Goal: Task Accomplishment & Management: Manage account settings

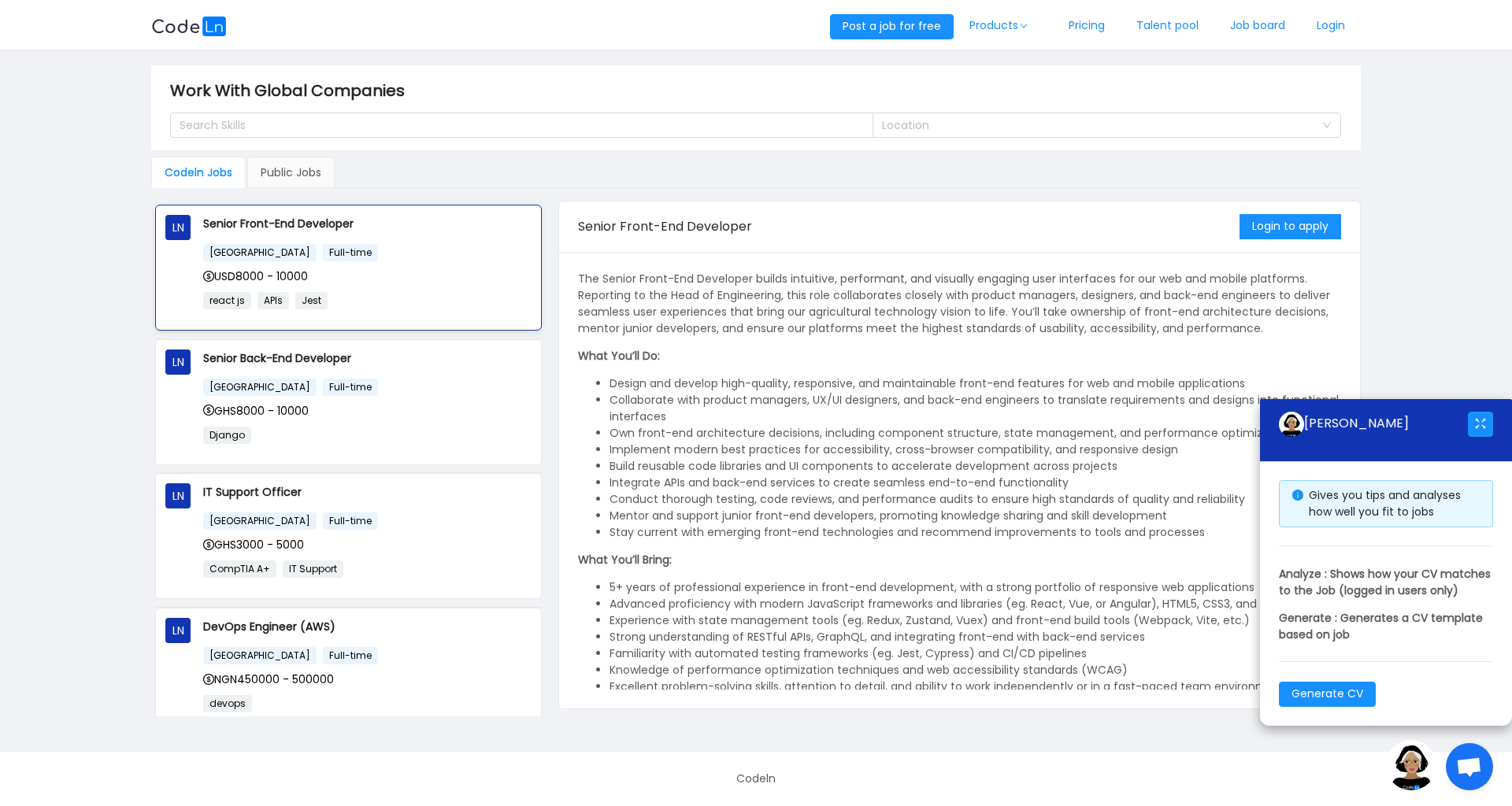
click at [351, 270] on div "USD8000 - 10000" at bounding box center [368, 276] width 328 height 17
click at [1274, 222] on button "Login to apply" at bounding box center [1290, 226] width 102 height 25
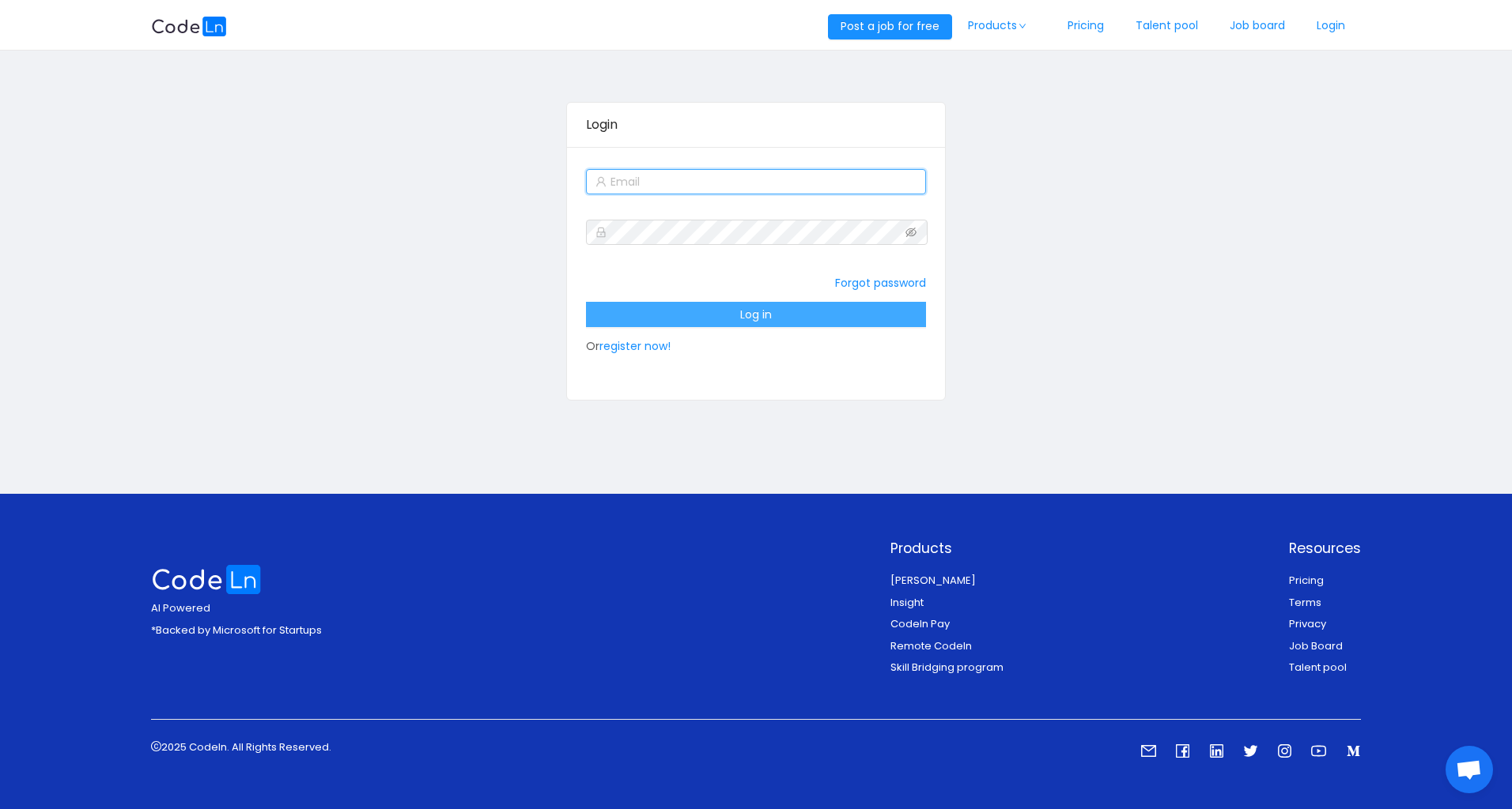
type input "[EMAIL_ADDRESS][DOMAIN_NAME]"
click at [713, 311] on button "Log in" at bounding box center [755, 314] width 339 height 25
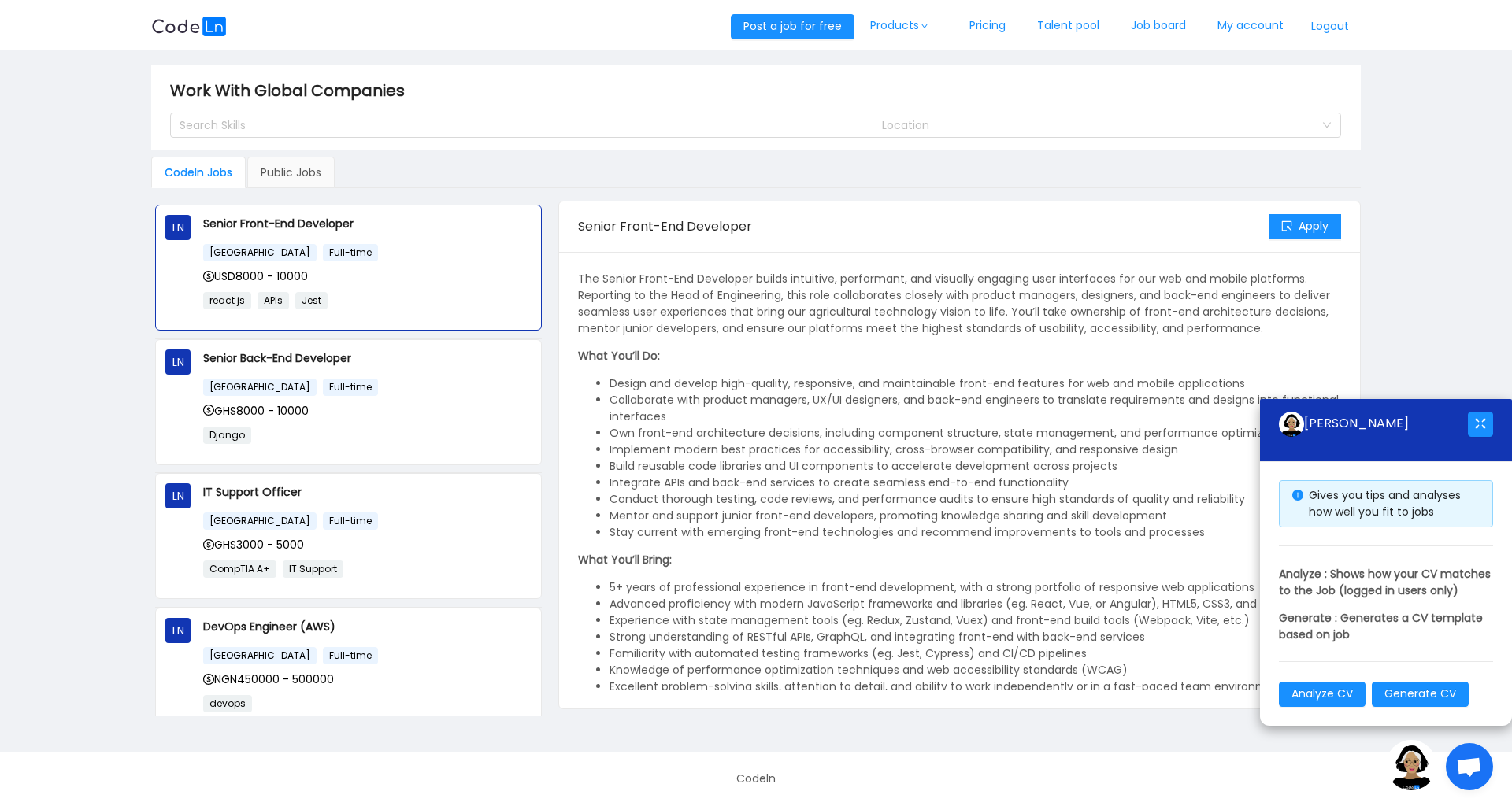
click at [872, 402] on li "Collaborate with product managers, UX/UI designers, and back-end engineers to t…" at bounding box center [976, 409] width 732 height 33
click at [1485, 412] on button "button" at bounding box center [1480, 424] width 25 height 25
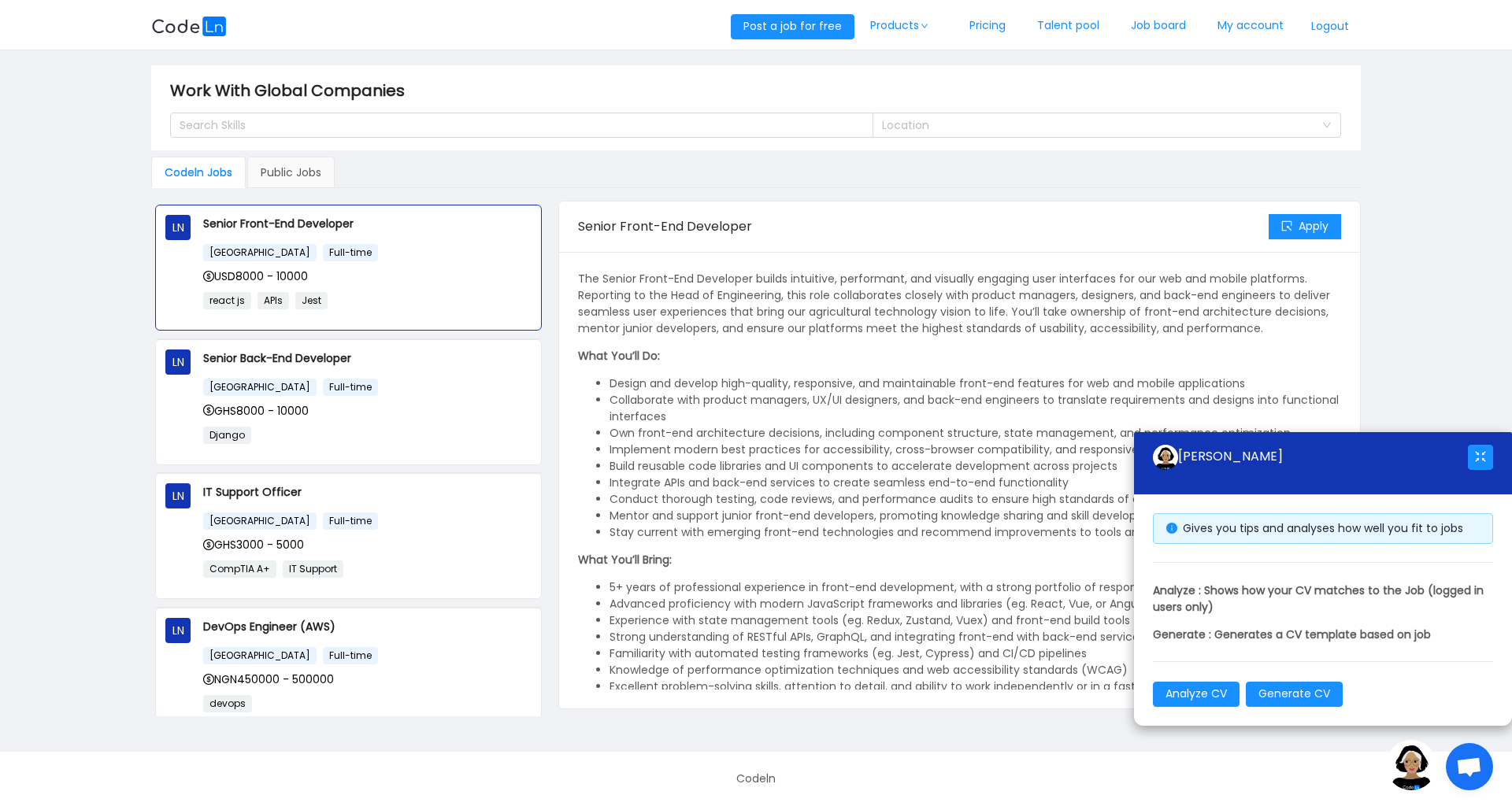
click at [1466, 455] on div "[PERSON_NAME]" at bounding box center [1310, 457] width 315 height 25
click at [1476, 455] on button "button" at bounding box center [1480, 457] width 25 height 25
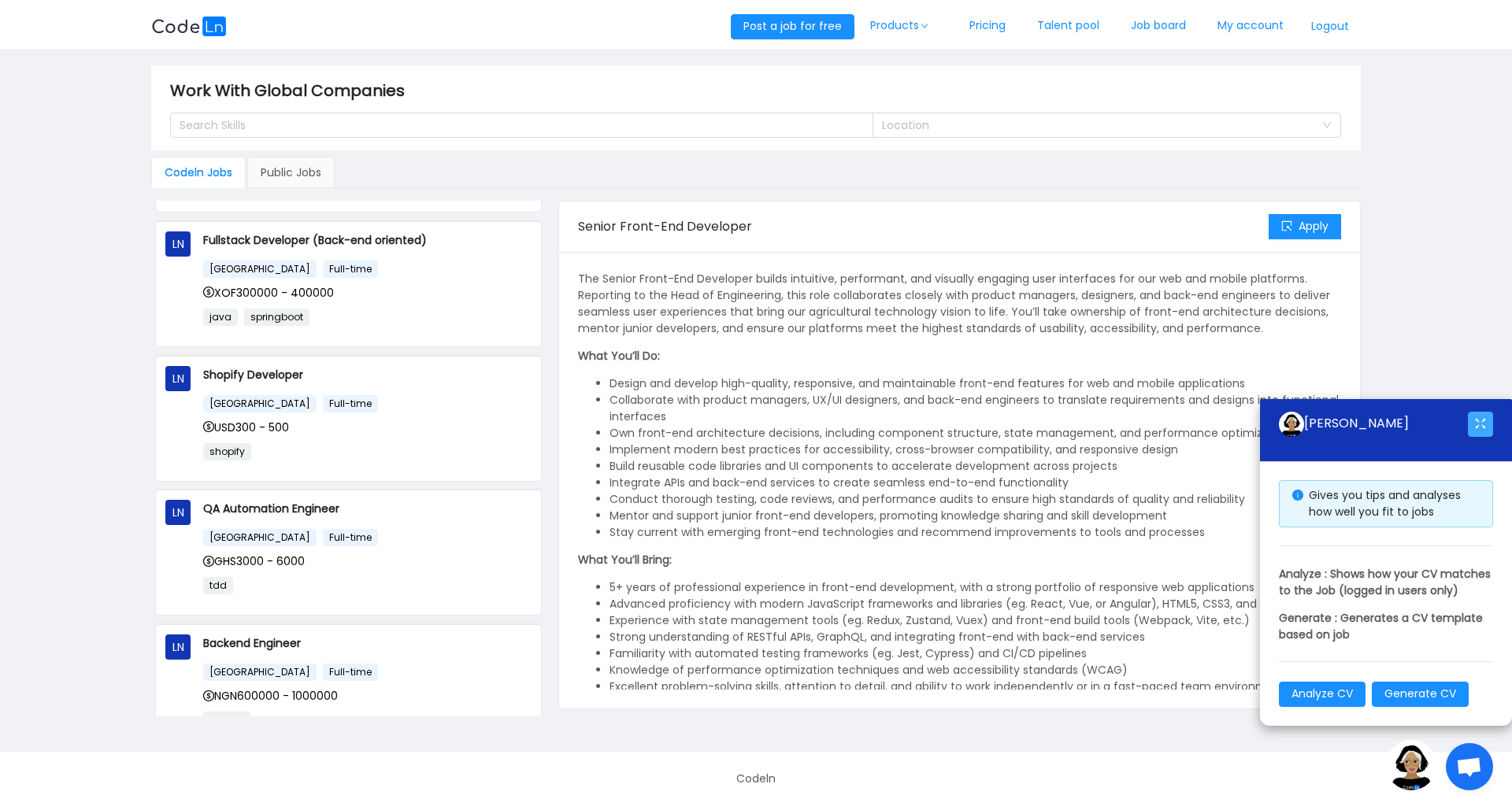
scroll to position [915, 0]
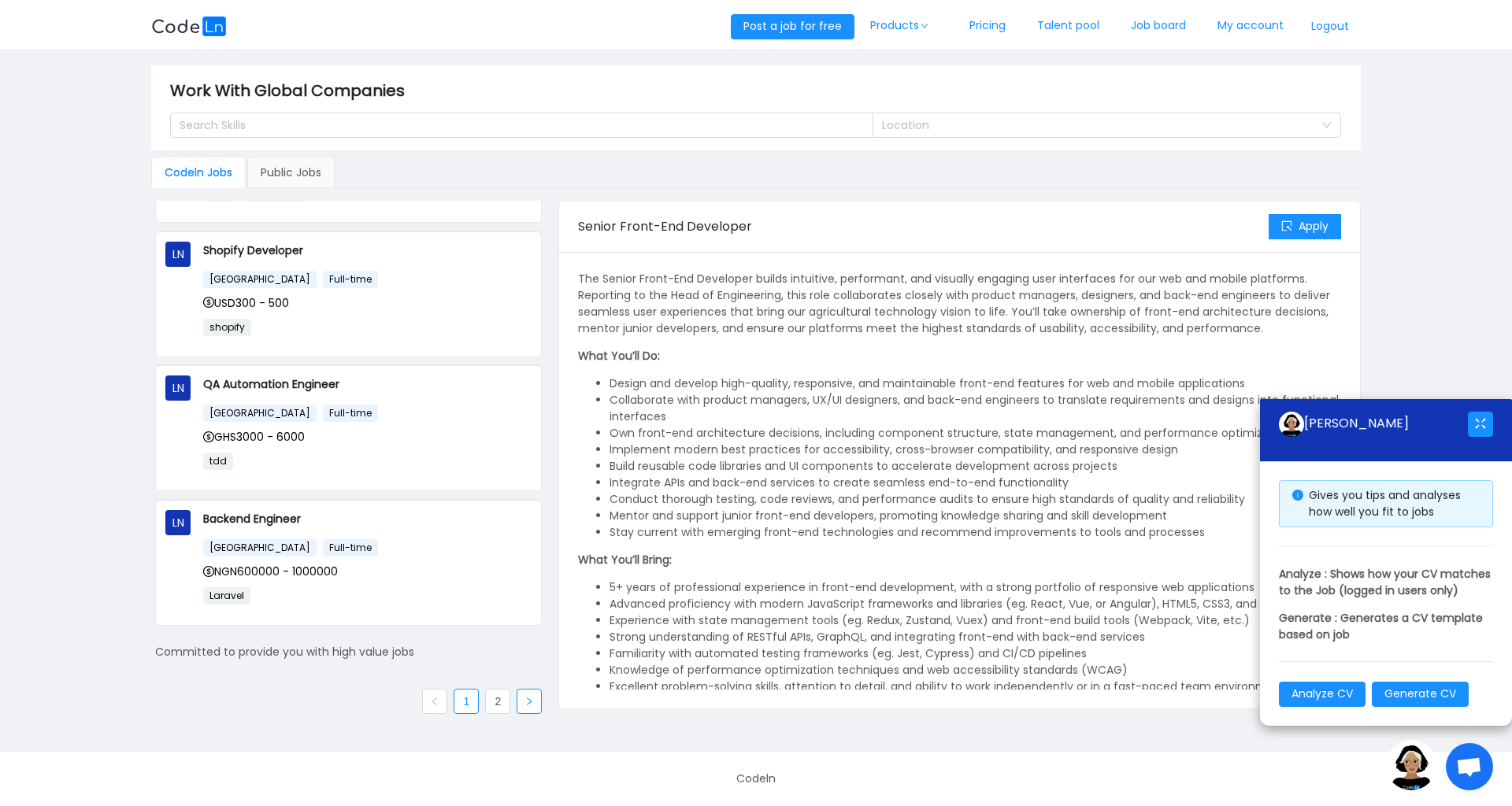
click at [516, 699] on link at bounding box center [528, 701] width 25 height 25
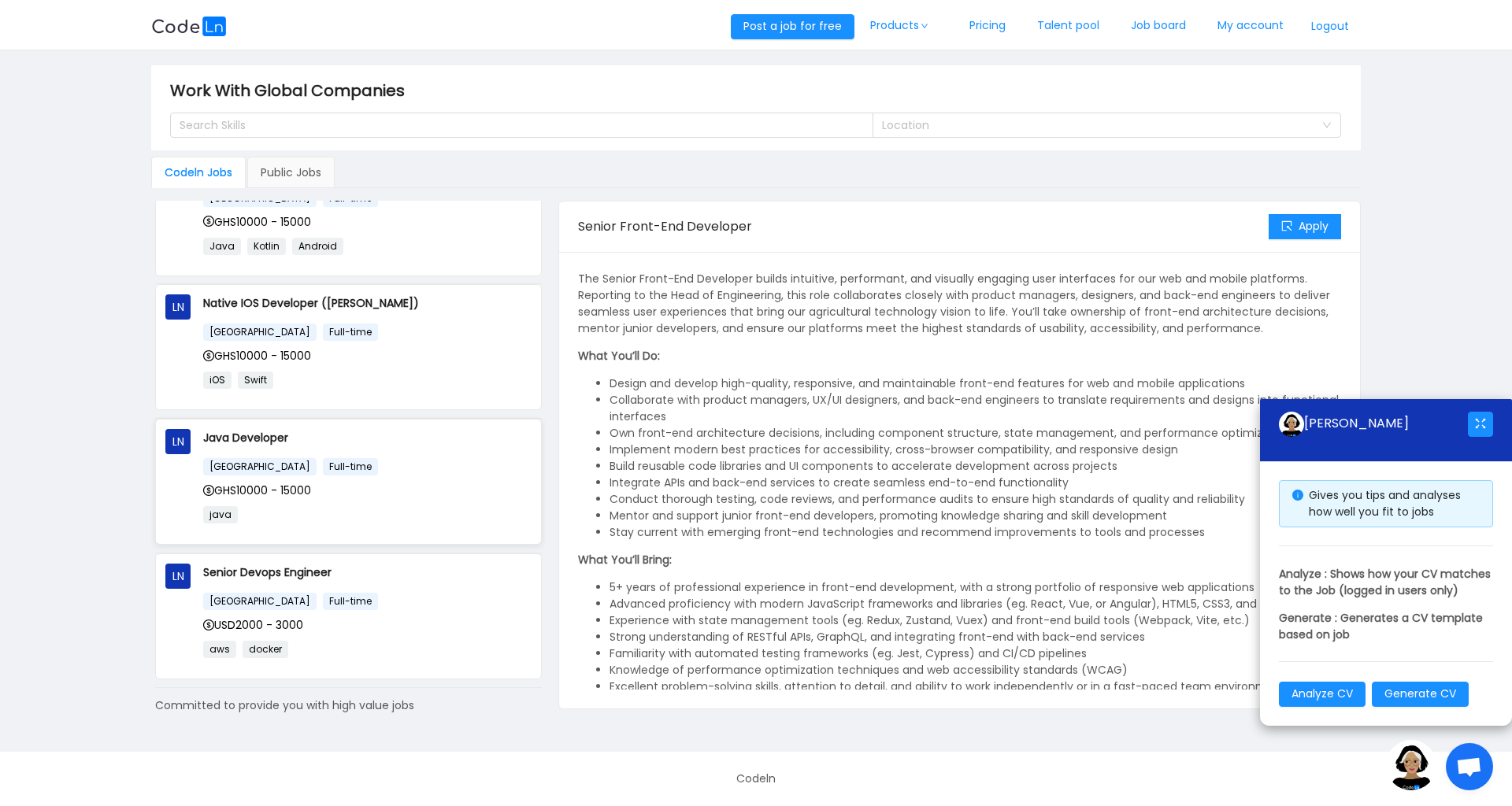
scroll to position [243, 0]
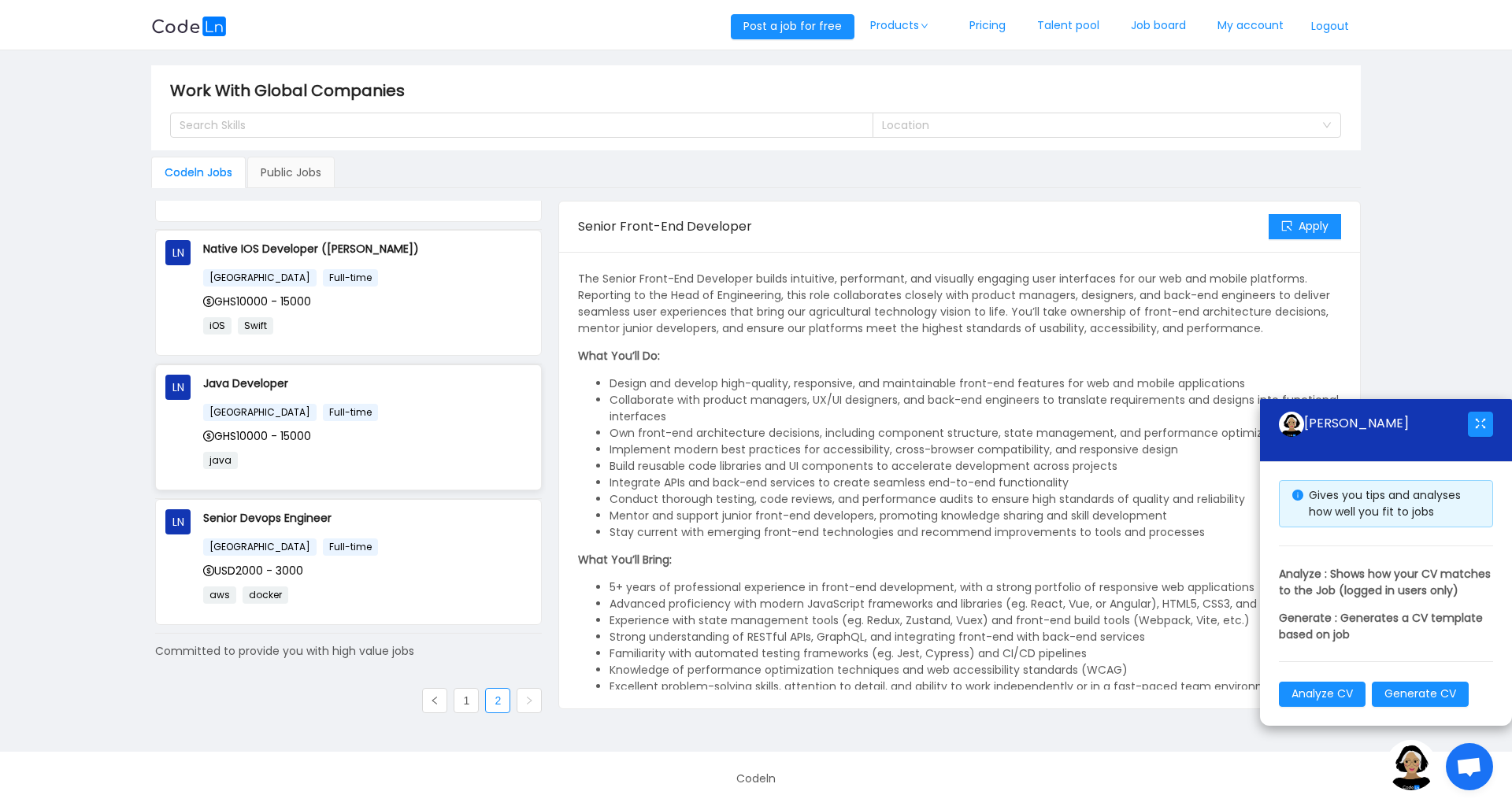
click at [240, 383] on p "Java Developer" at bounding box center [368, 383] width 328 height 17
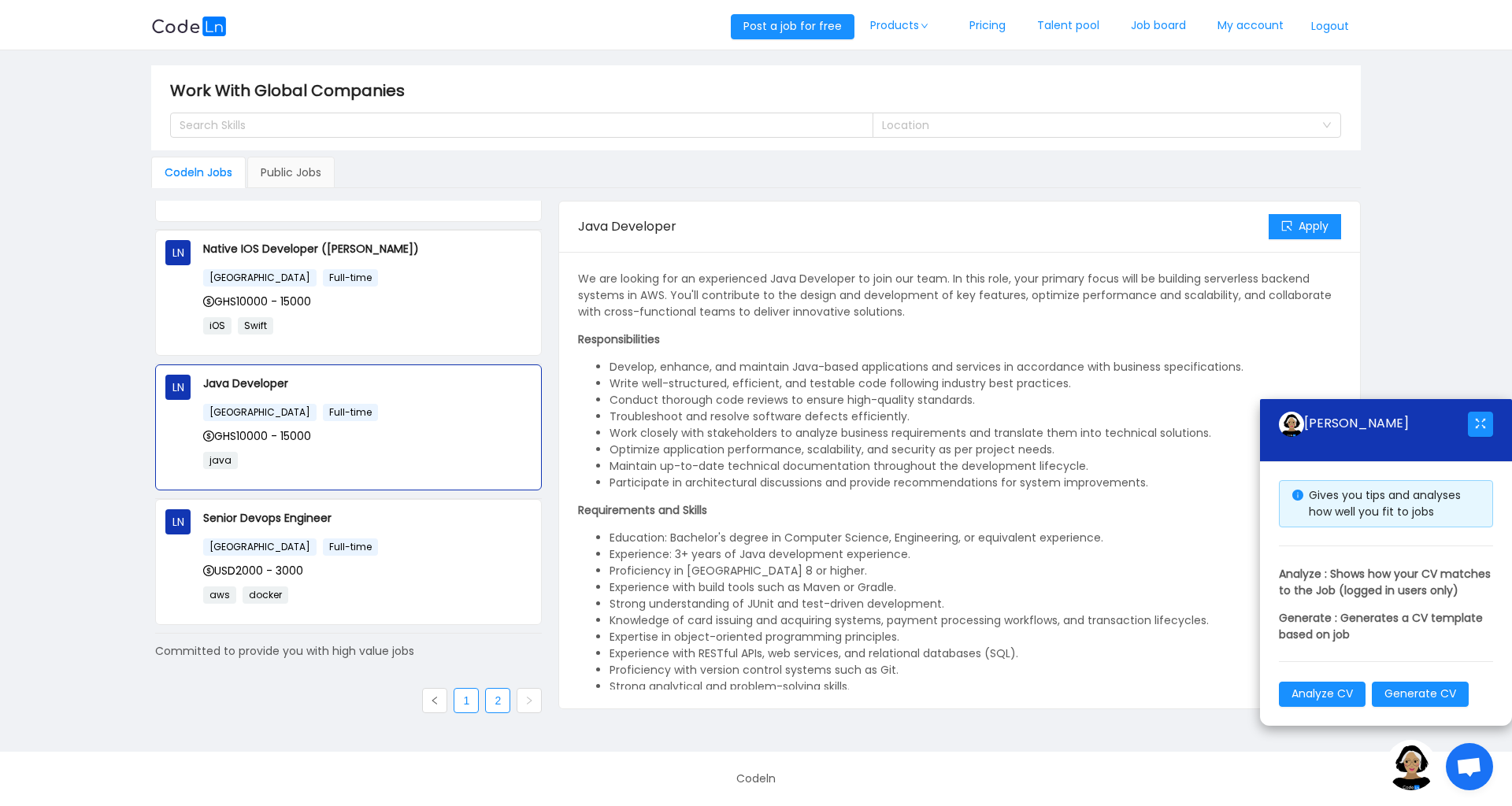
click at [466, 707] on link "1" at bounding box center [467, 701] width 24 height 24
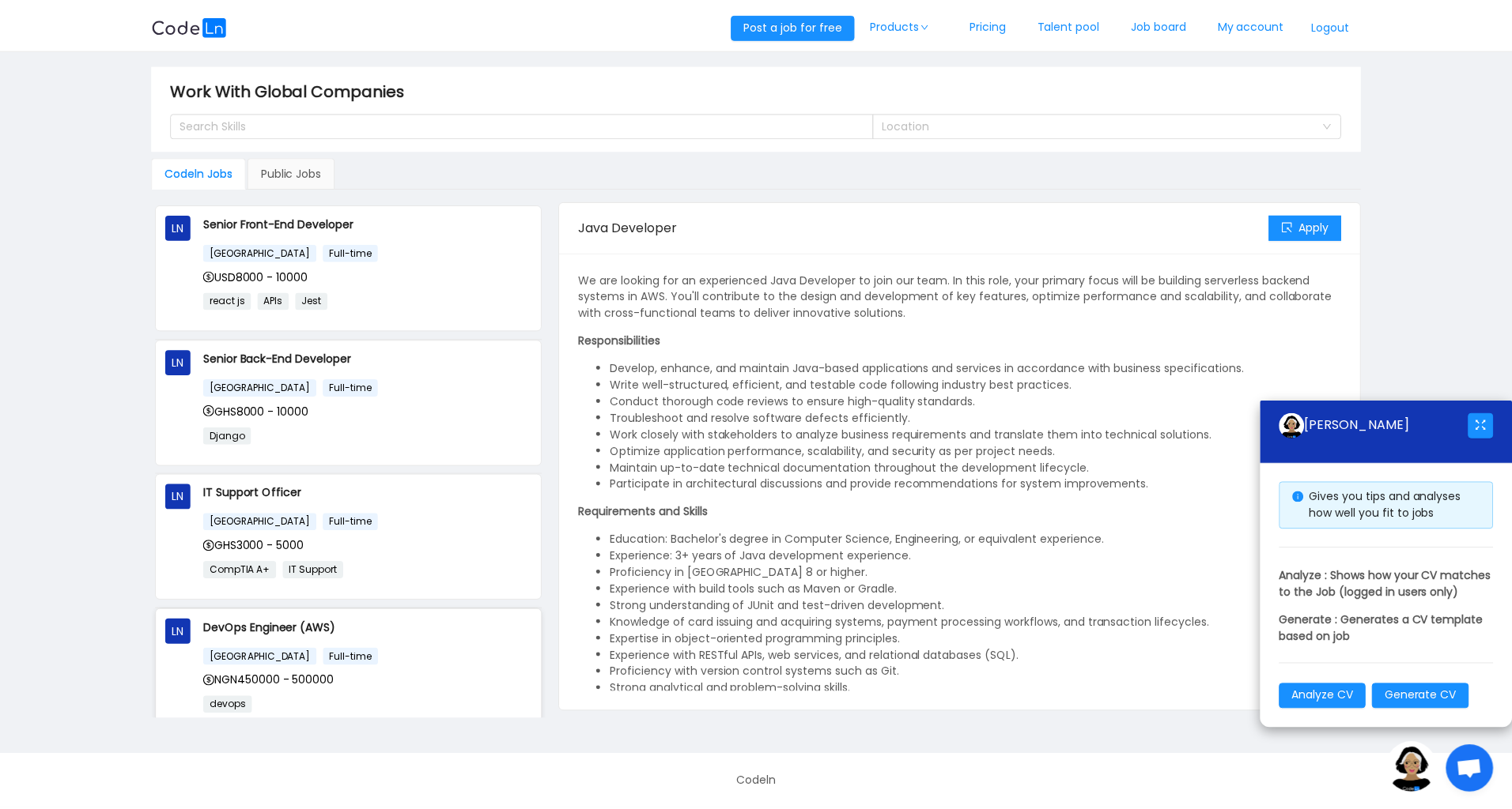
scroll to position [0, 0]
click at [361, 224] on p "Senior Front-End Developer" at bounding box center [369, 224] width 330 height 17
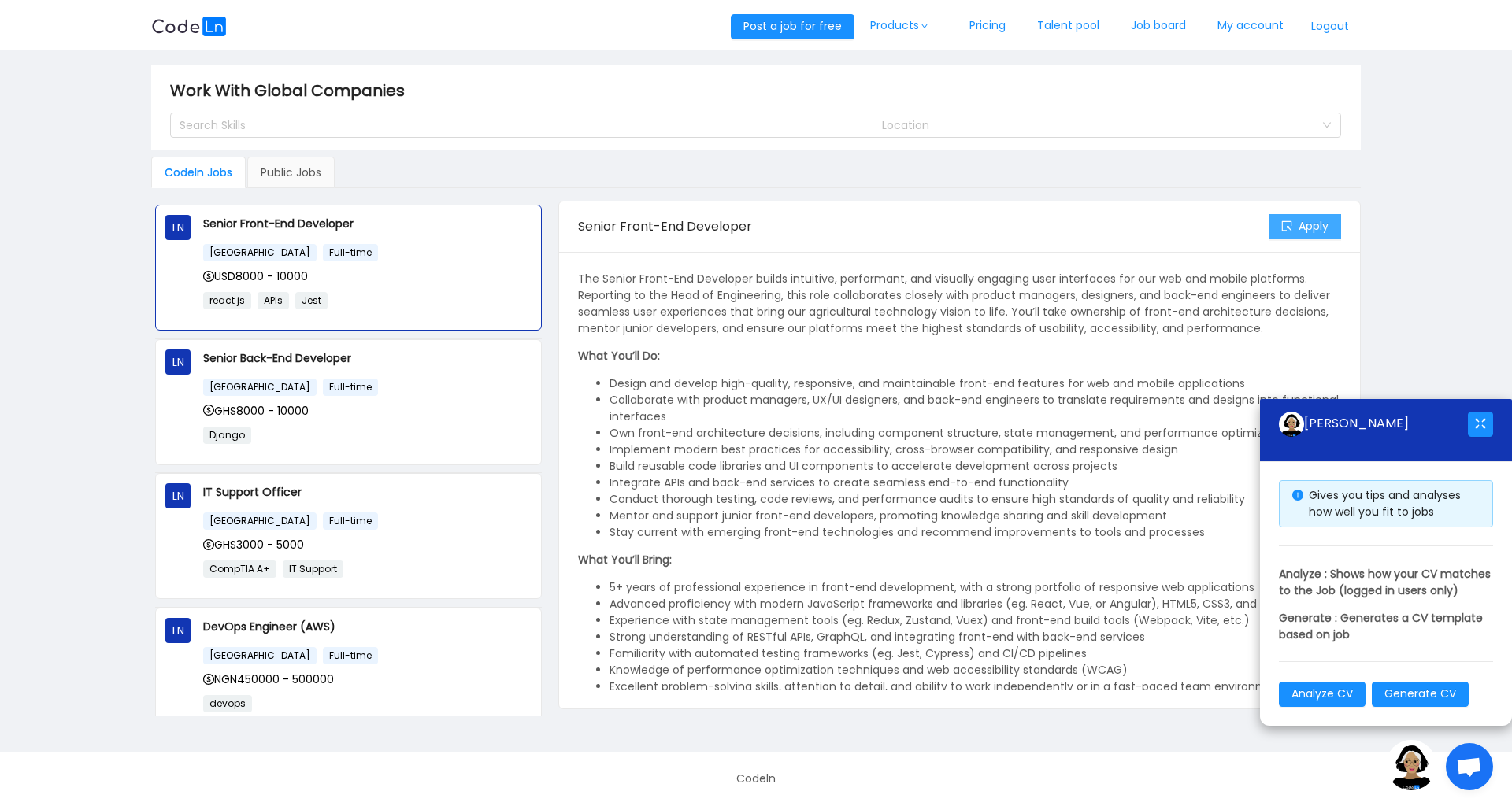
click at [1286, 229] on button "Apply" at bounding box center [1304, 226] width 72 height 25
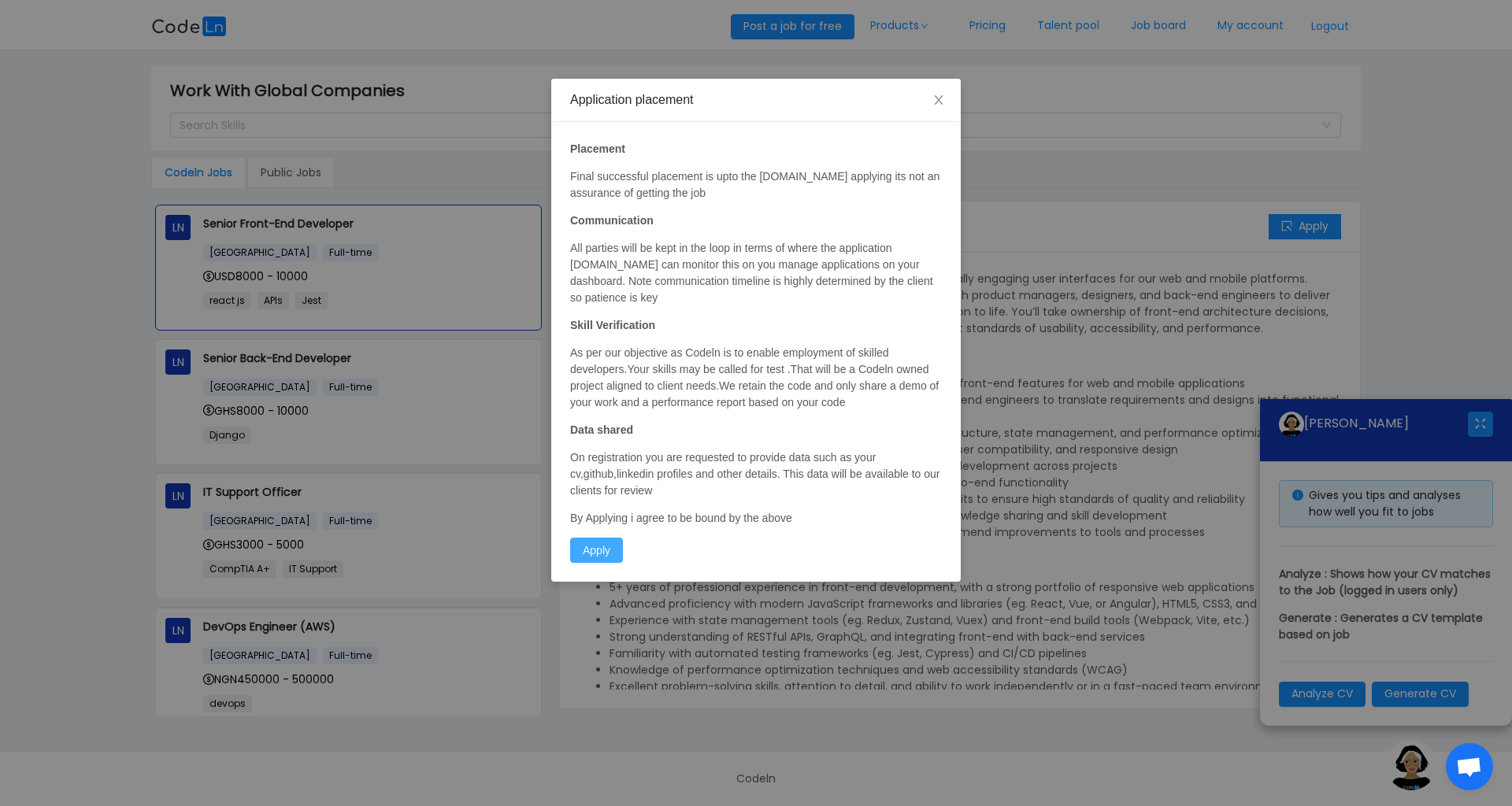
click at [587, 544] on button "Apply" at bounding box center [597, 550] width 53 height 25
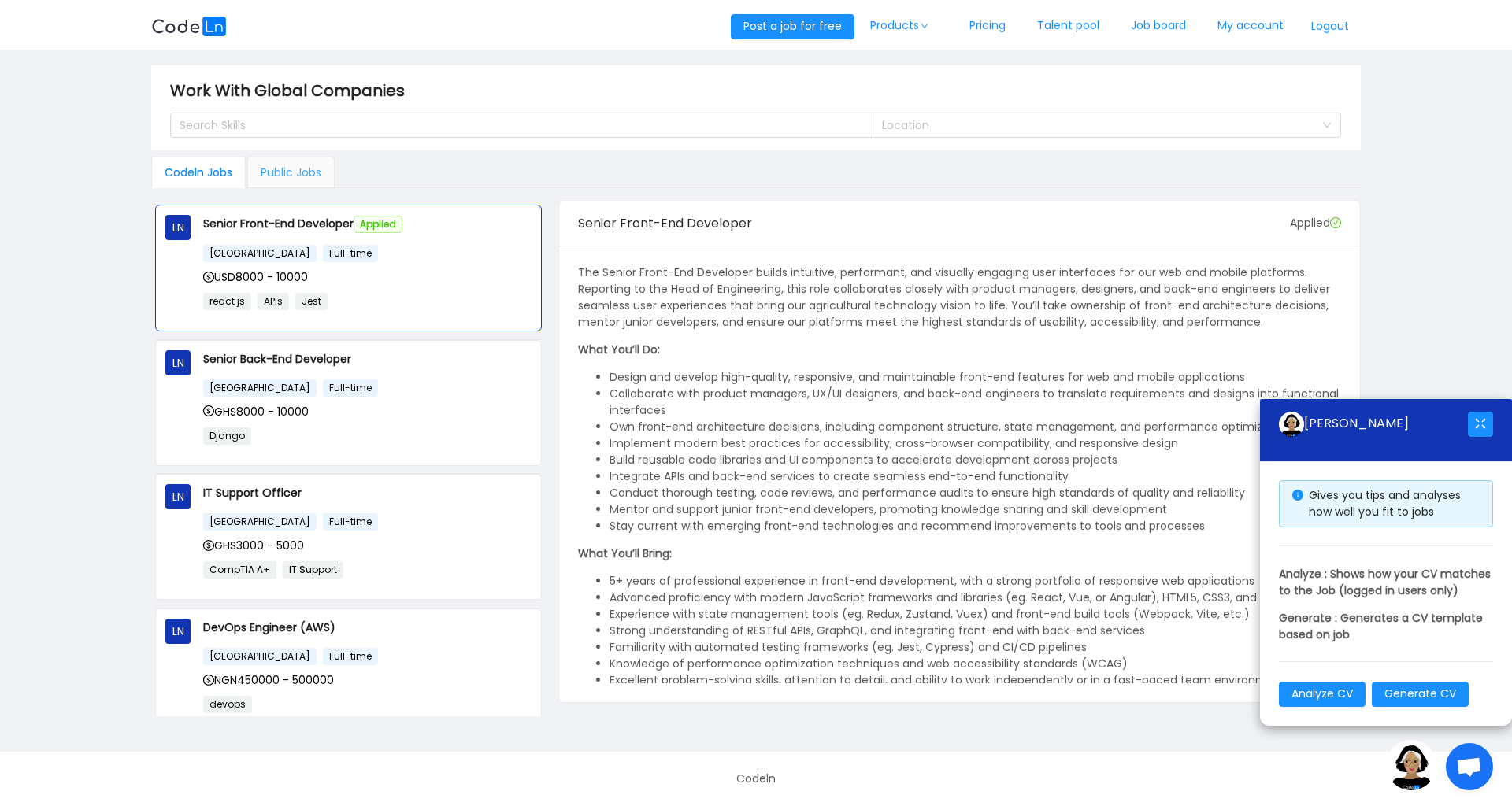
click at [304, 171] on div "Public Jobs" at bounding box center [291, 172] width 87 height 31
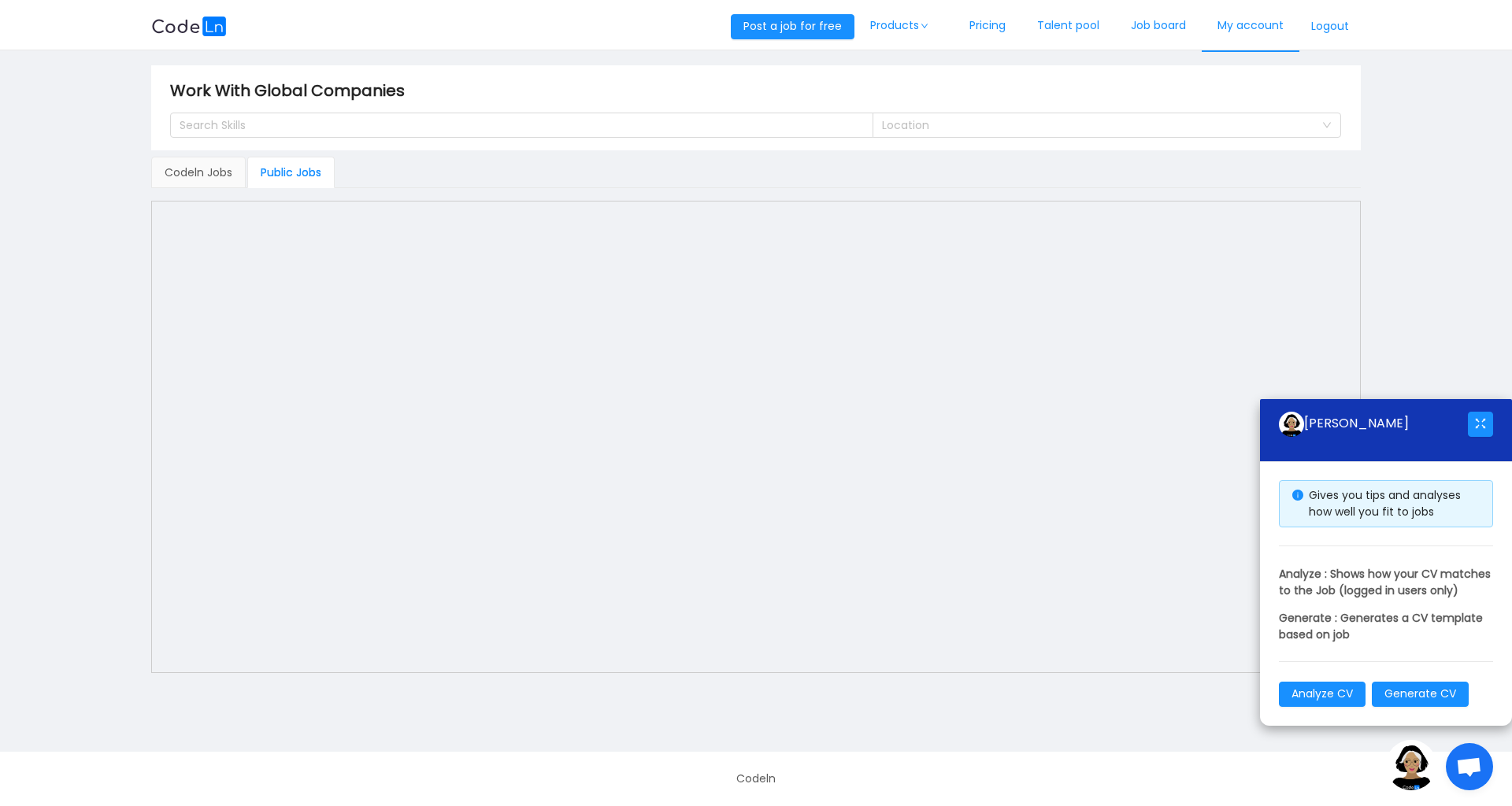
click at [1262, 20] on link "My account" at bounding box center [1250, 26] width 97 height 52
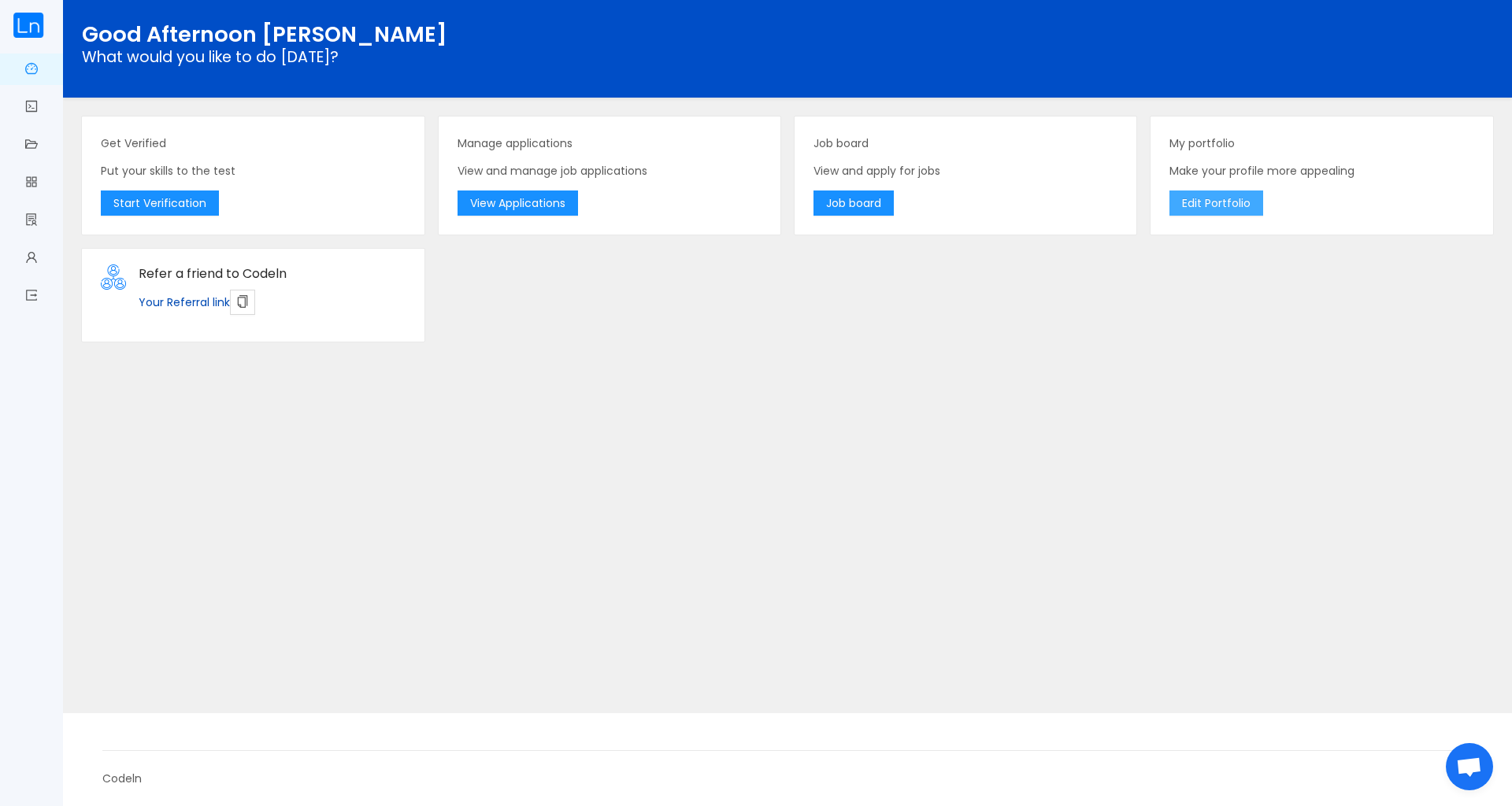
click at [1216, 209] on button "Edit Portfolio" at bounding box center [1216, 203] width 94 height 25
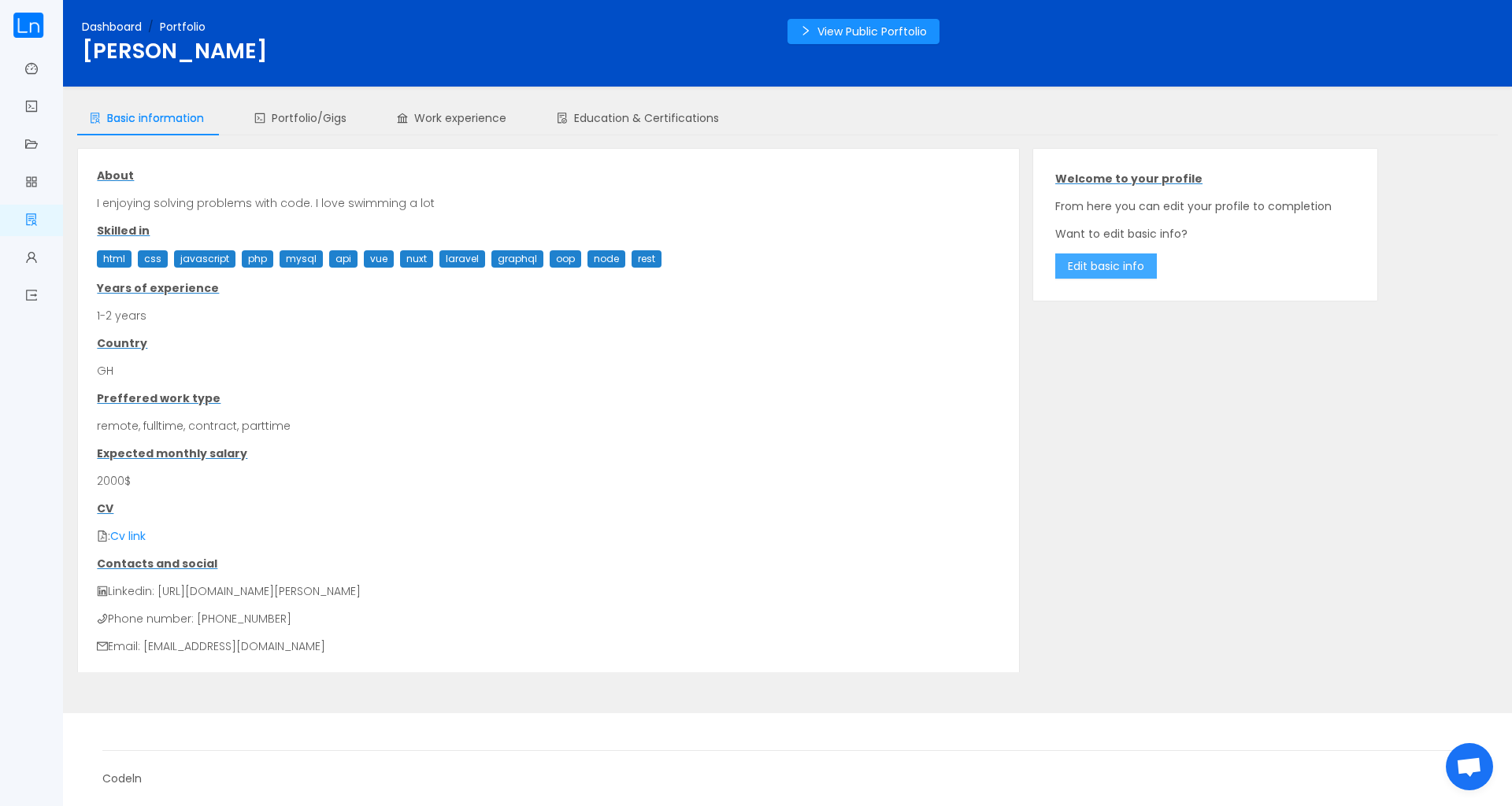
click at [1112, 271] on button "Edit basic info" at bounding box center [1106, 266] width 102 height 25
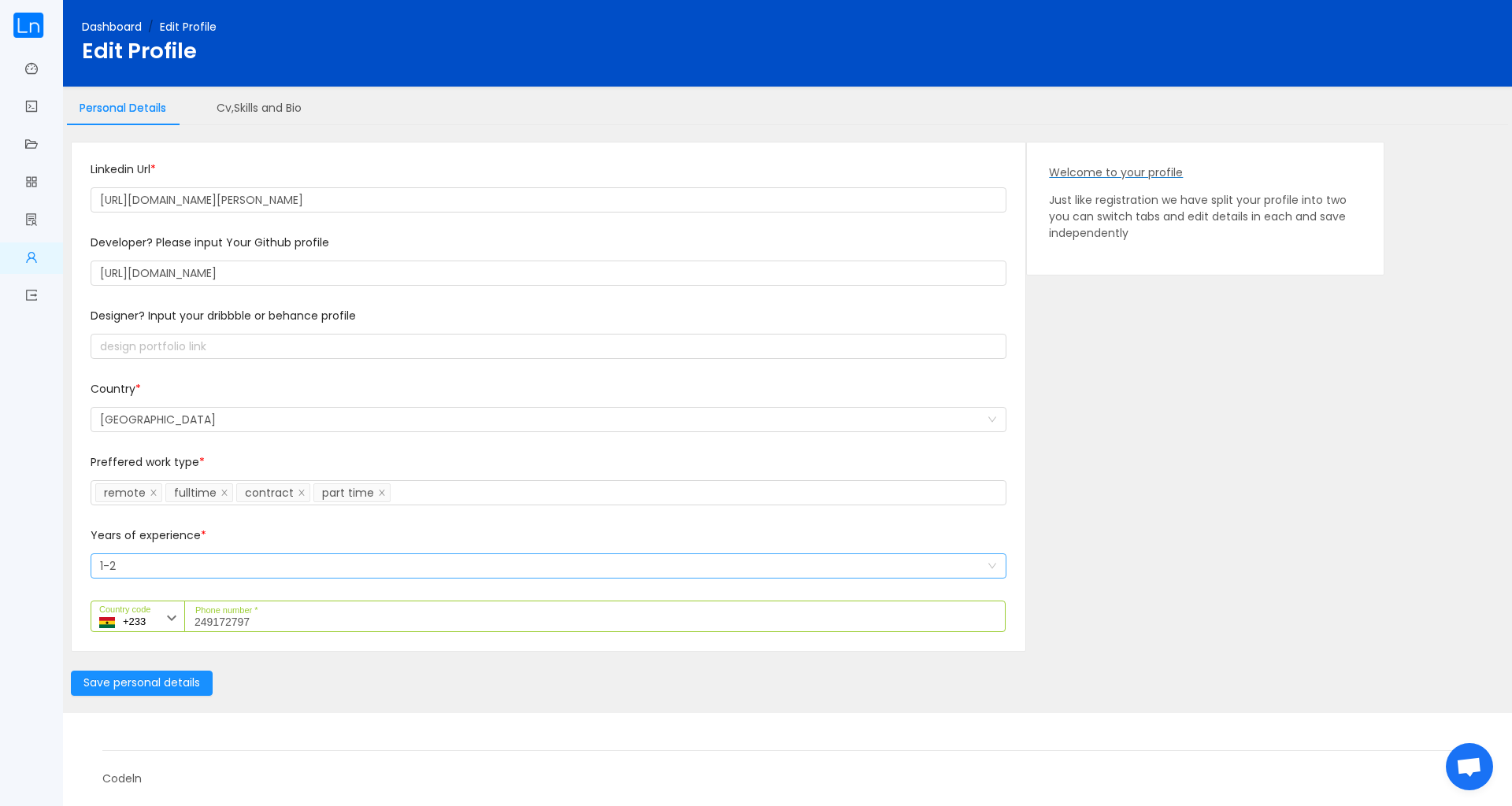
click at [142, 567] on div "Select a option and change input text above 1-2" at bounding box center [543, 567] width 887 height 24
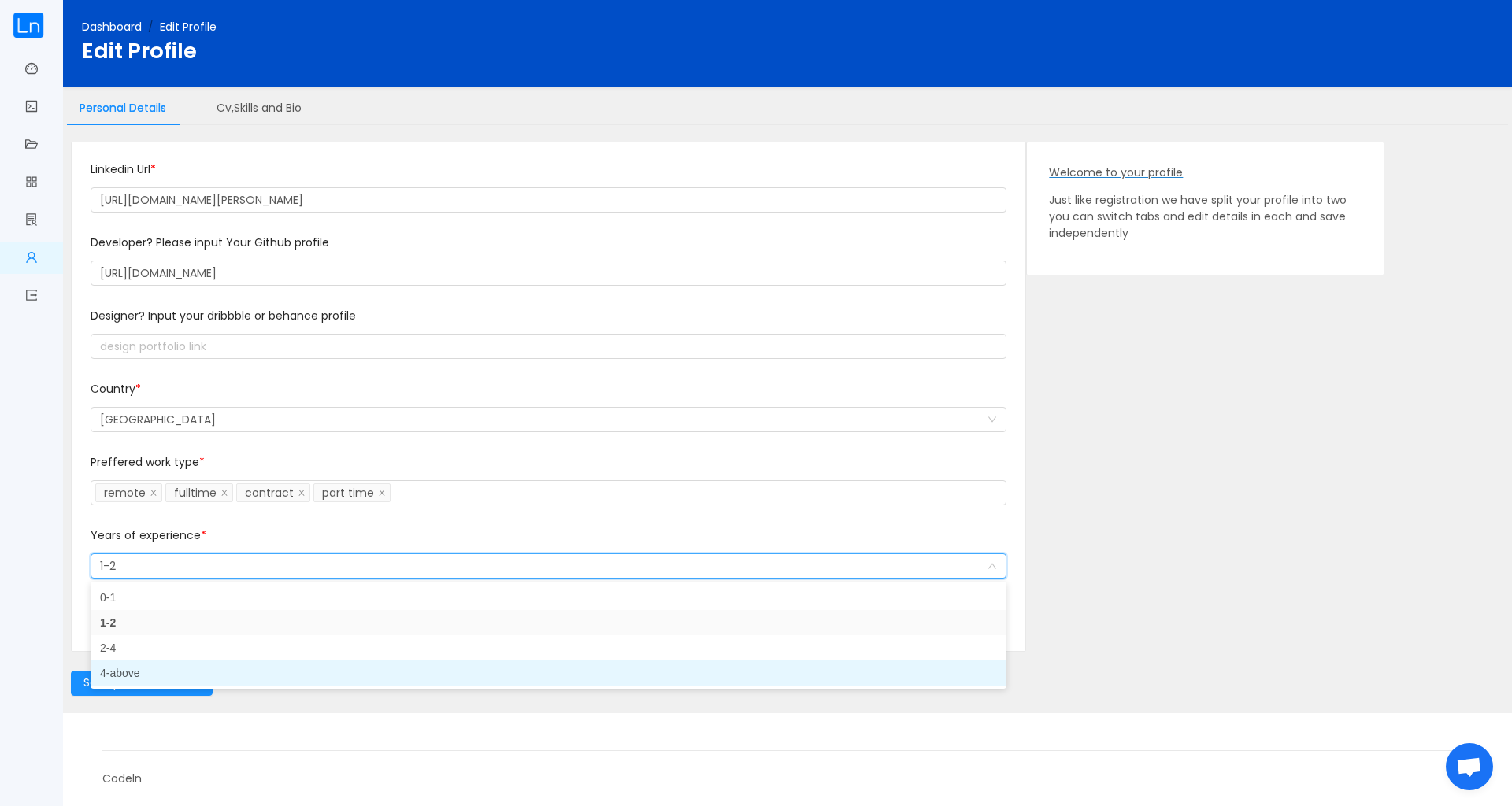
click at [117, 670] on li "4-above" at bounding box center [548, 673] width 916 height 25
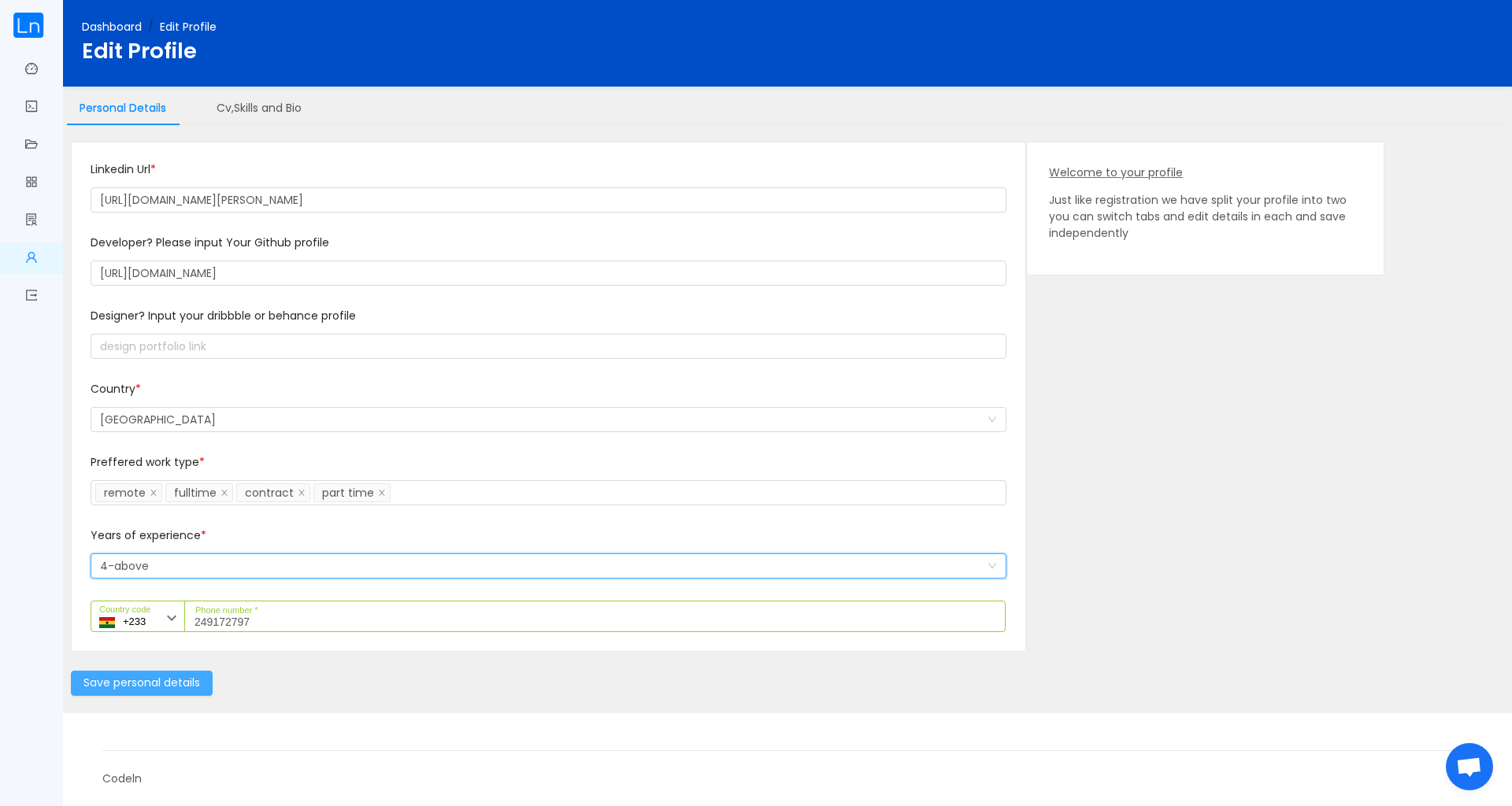
click at [146, 686] on button "Save personal details" at bounding box center [141, 683] width 142 height 25
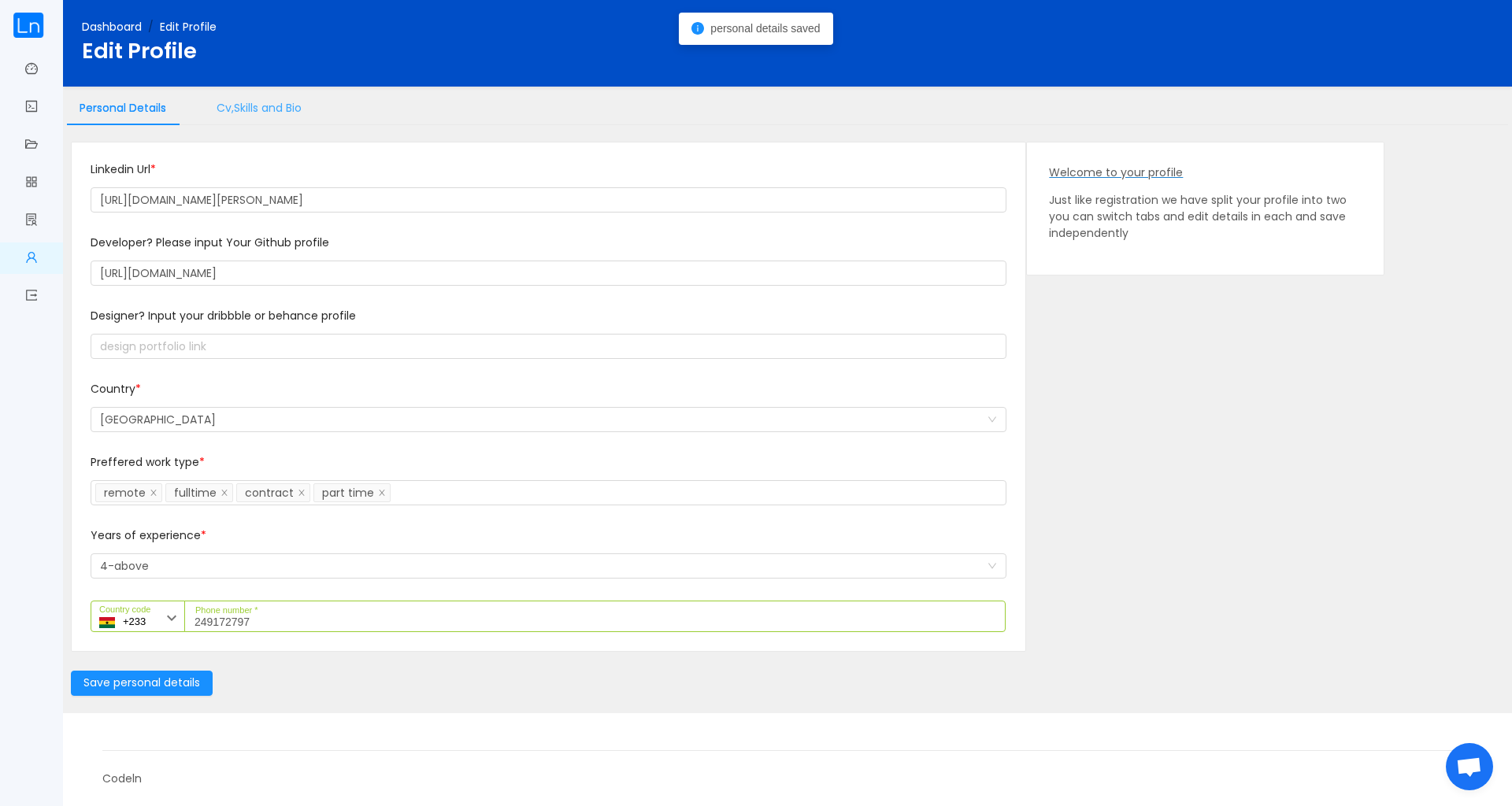
click at [278, 108] on div "Cv,Skills and Bio" at bounding box center [259, 108] width 110 height 36
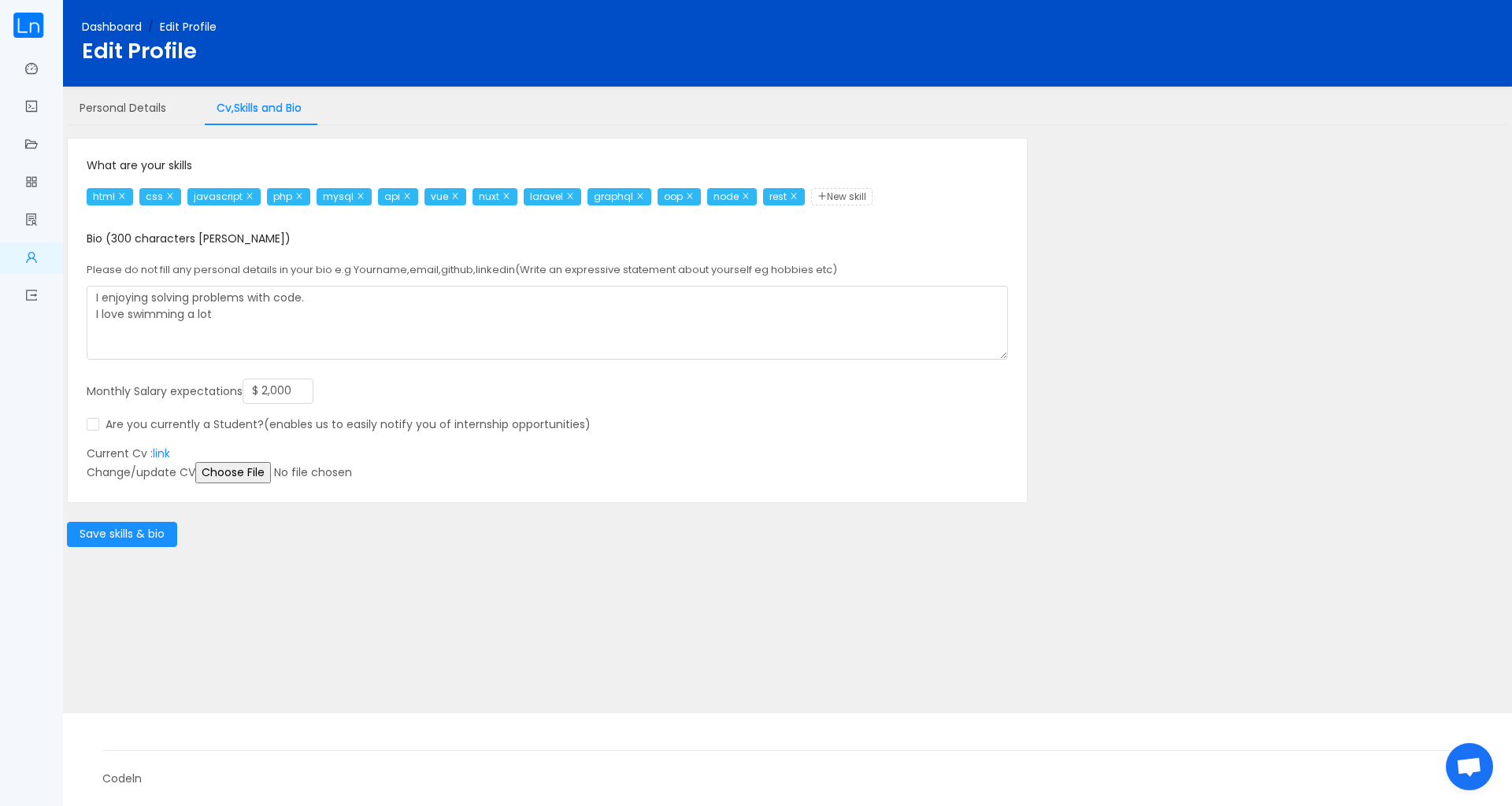
click at [247, 473] on input "file" at bounding box center [315, 472] width 241 height 21
click at [128, 538] on button "Save skills & bio" at bounding box center [122, 534] width 110 height 25
click at [857, 193] on span "New skill" at bounding box center [842, 196] width 61 height 17
type input "reactjs"
click at [129, 530] on button "Save skills & bio" at bounding box center [122, 534] width 110 height 25
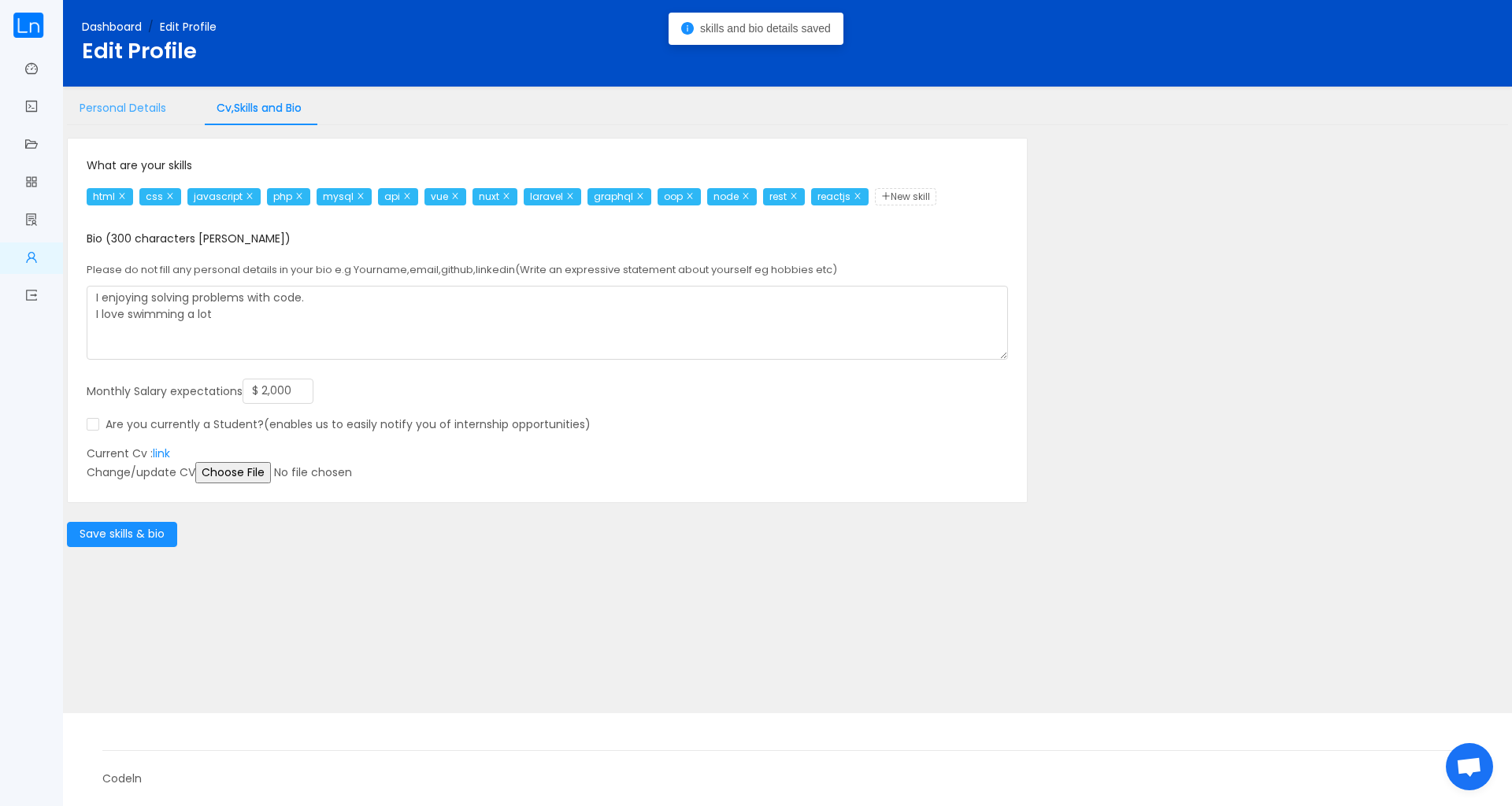
click at [144, 109] on div "Personal Details" at bounding box center [123, 108] width 112 height 36
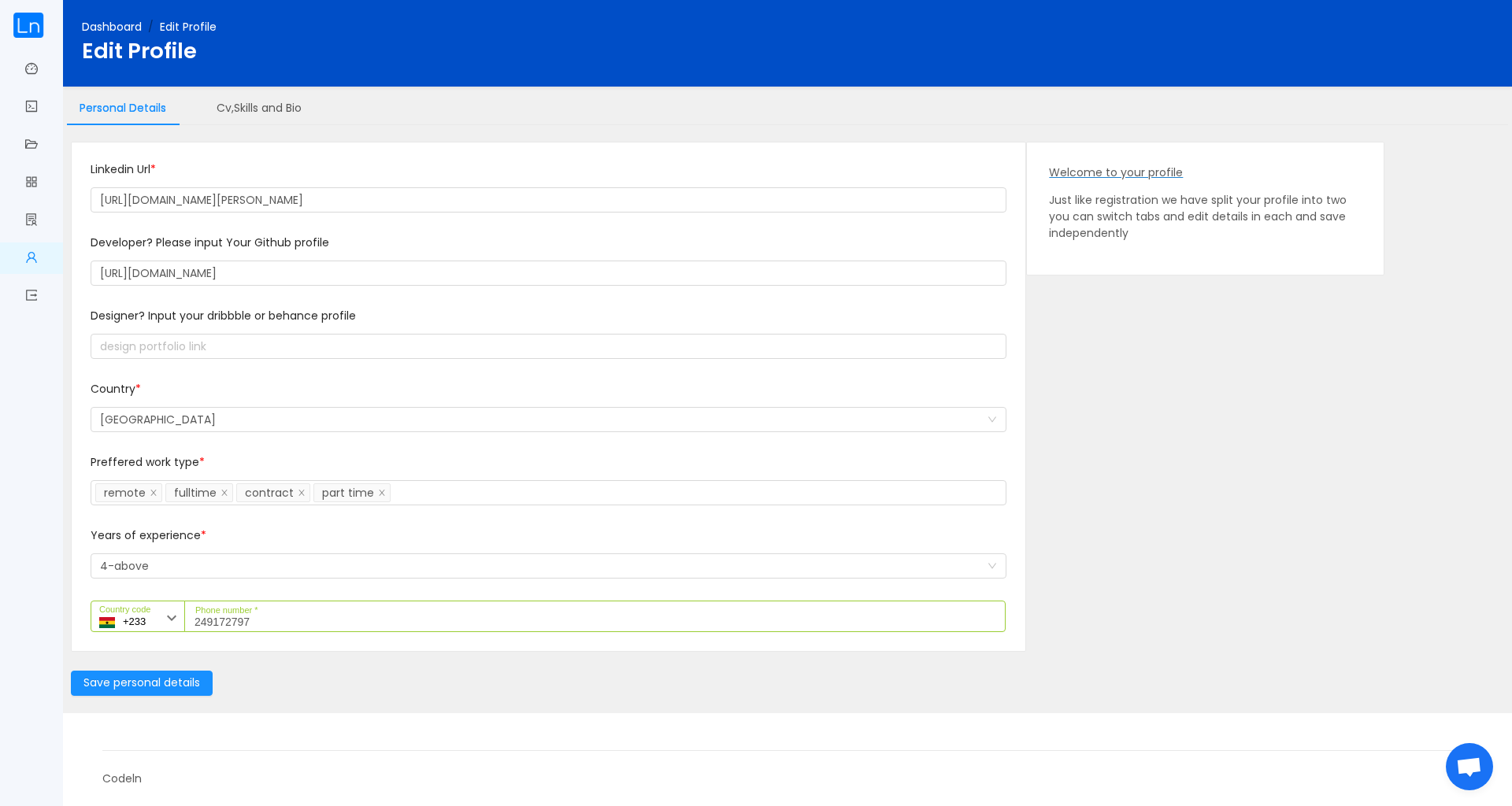
click at [115, 27] on link "Dashboard" at bounding box center [111, 27] width 60 height 16
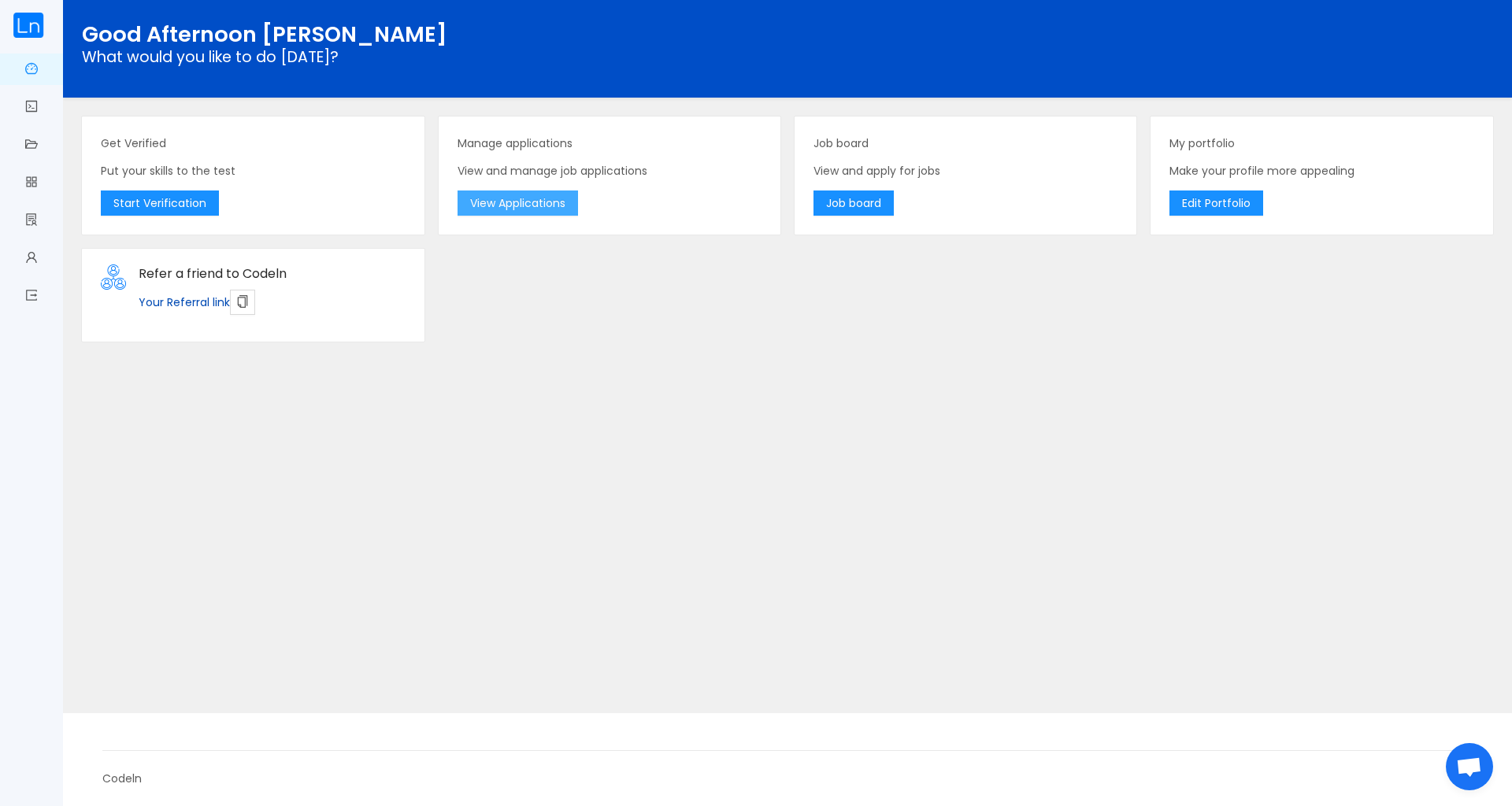
click at [540, 198] on button "View Applications" at bounding box center [517, 203] width 120 height 25
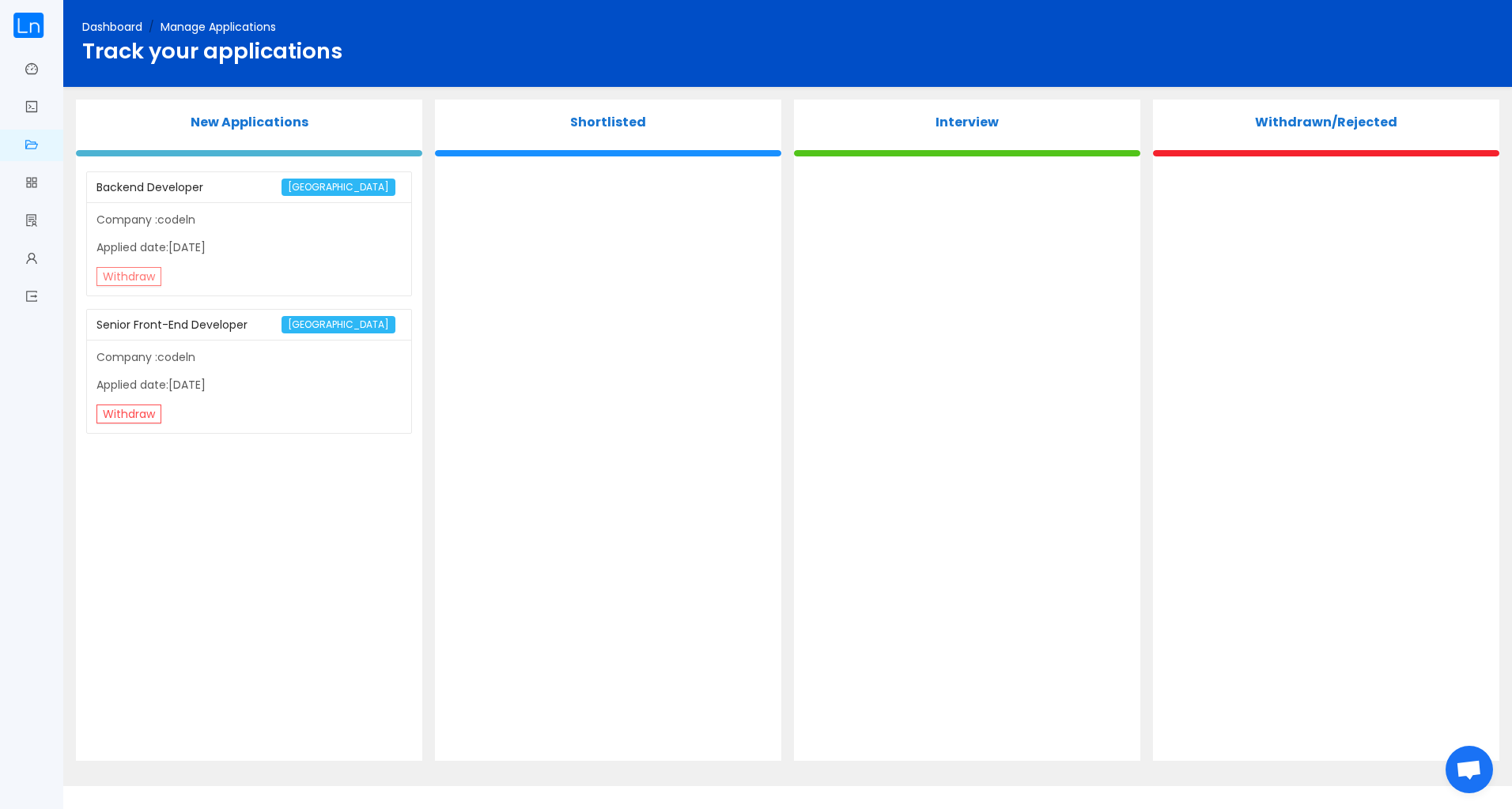
click at [135, 272] on button "Withdraw" at bounding box center [129, 276] width 64 height 19
click at [214, 237] on button "Yes" at bounding box center [210, 234] width 30 height 19
